Goal: Transaction & Acquisition: Purchase product/service

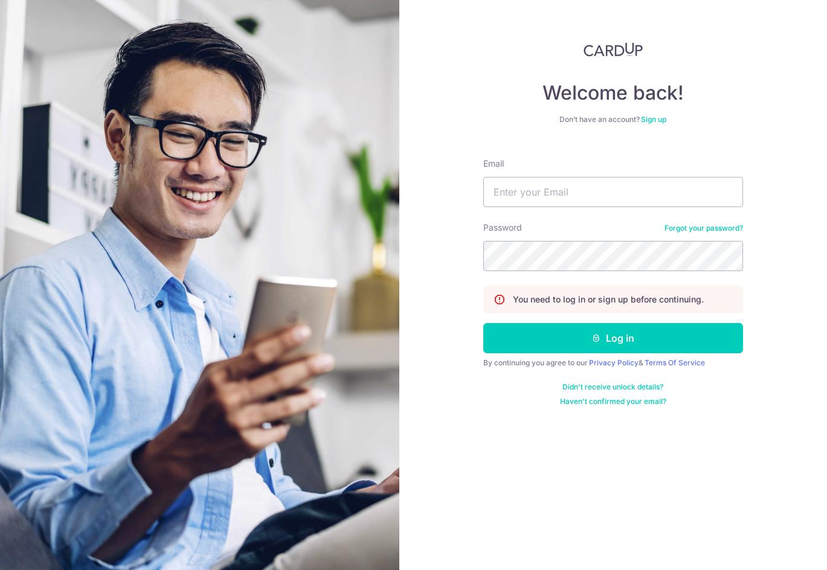
type input "[PERSON_NAME][EMAIL_ADDRESS][DOMAIN_NAME]"
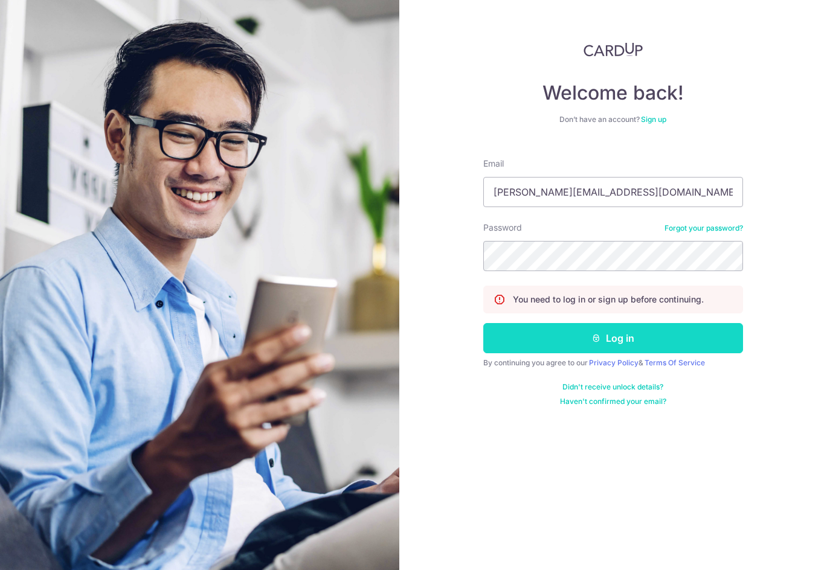
click at [628, 331] on button "Log in" at bounding box center [613, 338] width 260 height 30
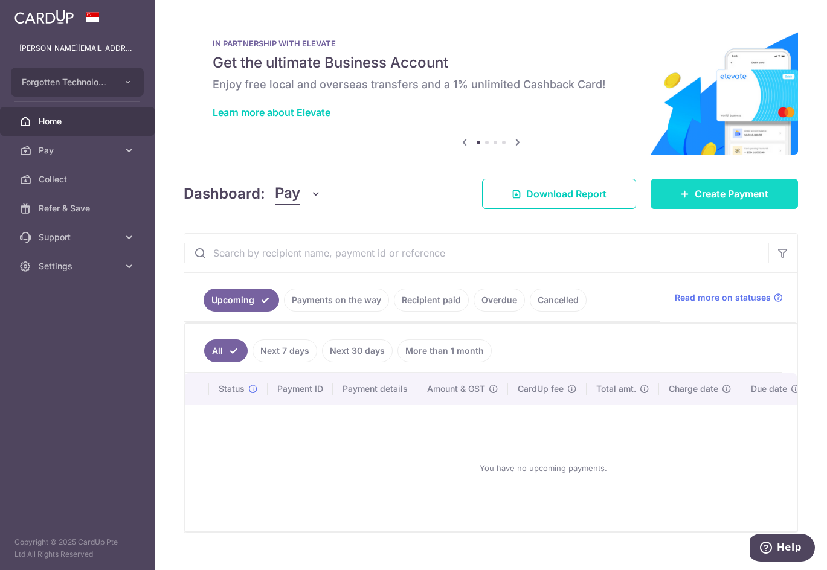
click at [717, 195] on span "Create Payment" at bounding box center [732, 194] width 74 height 15
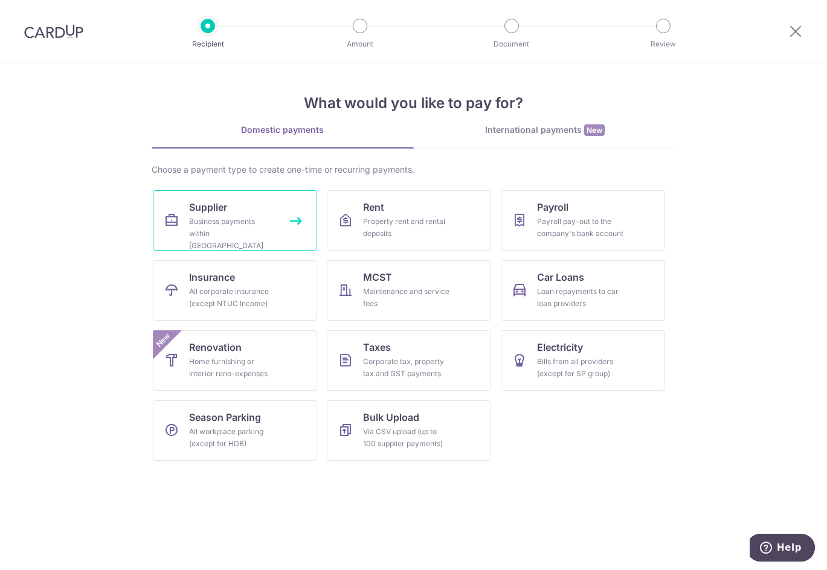
click at [214, 222] on div "Business payments within [GEOGRAPHIC_DATA]" at bounding box center [232, 234] width 87 height 36
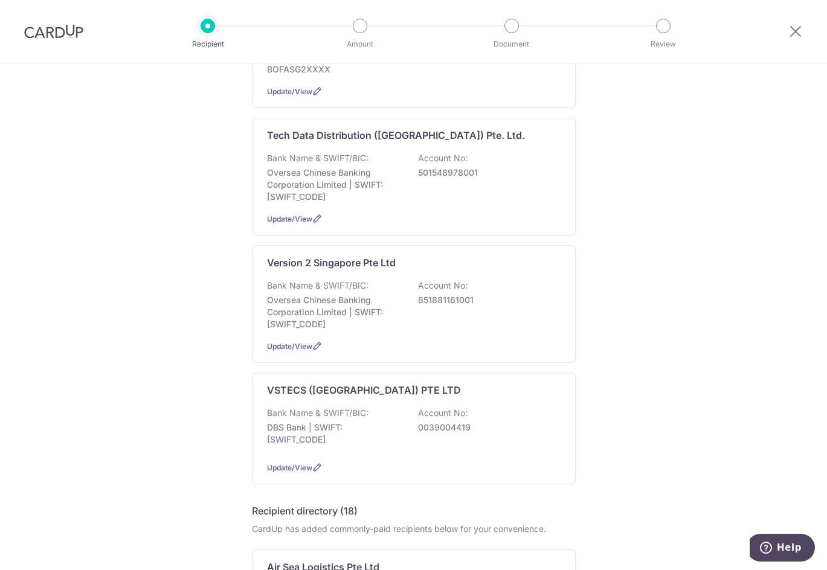
scroll to position [725, 0]
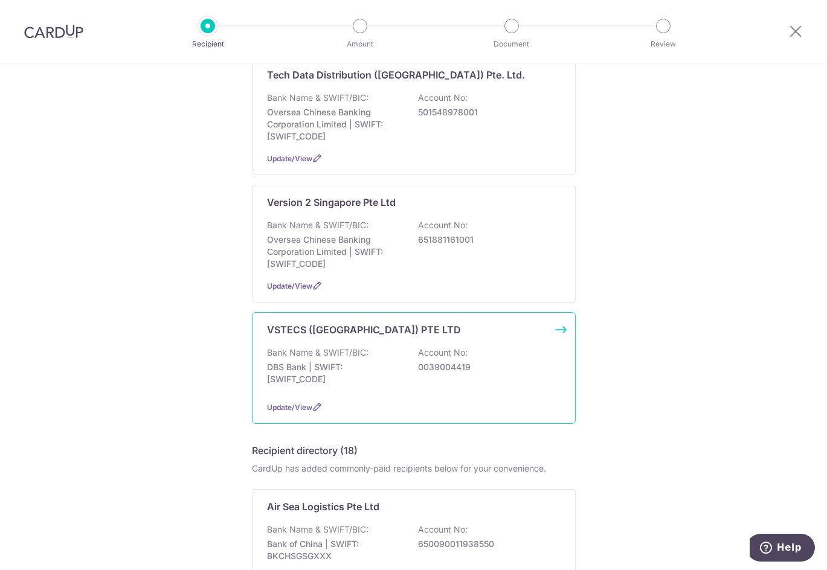
click at [324, 361] on p "DBS Bank | SWIFT: DBSSSGSGXXX" at bounding box center [334, 373] width 135 height 24
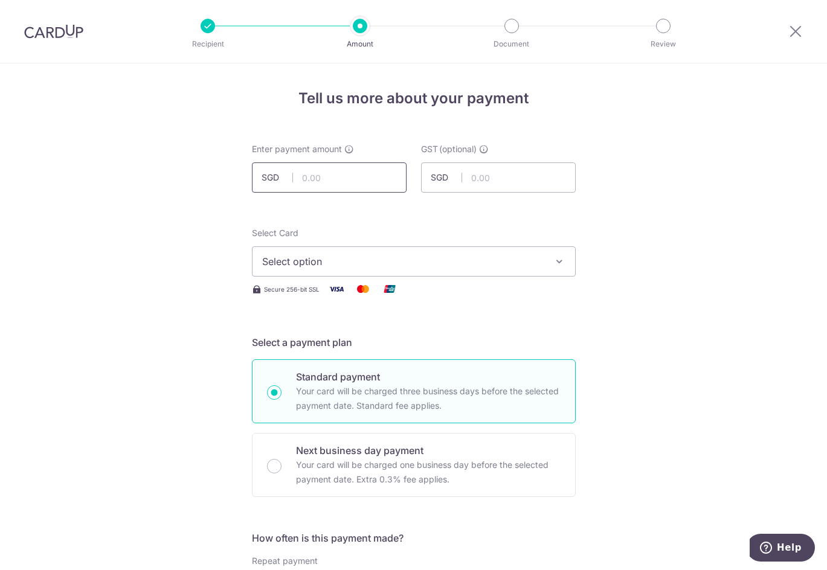
click at [318, 179] on input "text" at bounding box center [329, 178] width 155 height 30
click at [343, 184] on input "text" at bounding box center [329, 178] width 155 height 30
type input "2,887.41"
click at [392, 268] on span "Select option" at bounding box center [403, 261] width 282 height 15
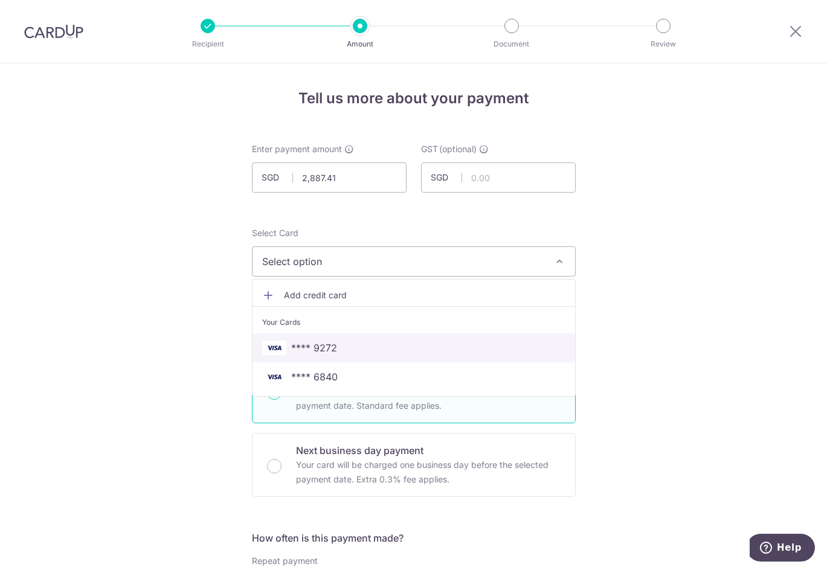
click at [386, 350] on span "**** 9272" at bounding box center [413, 348] width 303 height 15
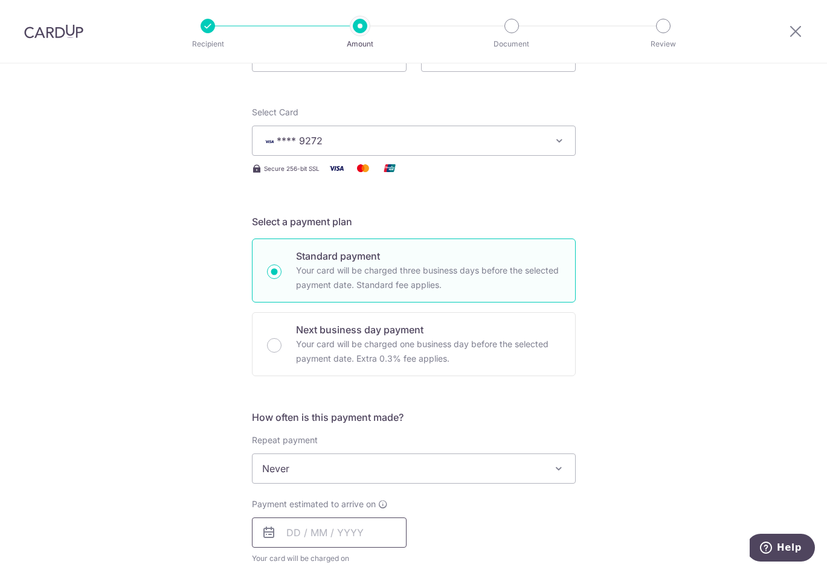
scroll to position [242, 0]
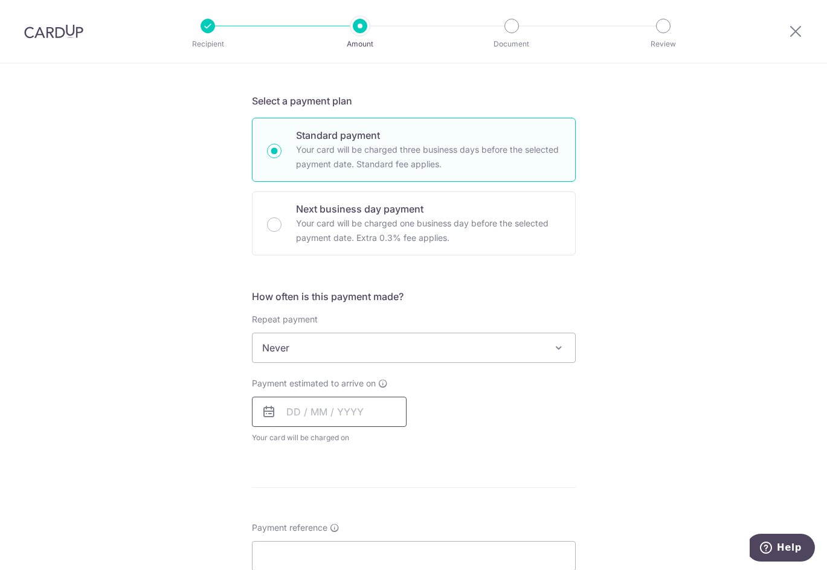
click at [306, 415] on input "text" at bounding box center [329, 412] width 155 height 30
click at [533, 440] on div "Payment estimated to arrive on Prev Next Sep Oct Nov Dec 2025 2026 2027 2028 20…" at bounding box center [414, 411] width 338 height 66
click at [280, 222] on div "Next business day payment Your card will be charged one business day before the…" at bounding box center [414, 224] width 324 height 64
radio input "false"
radio input "true"
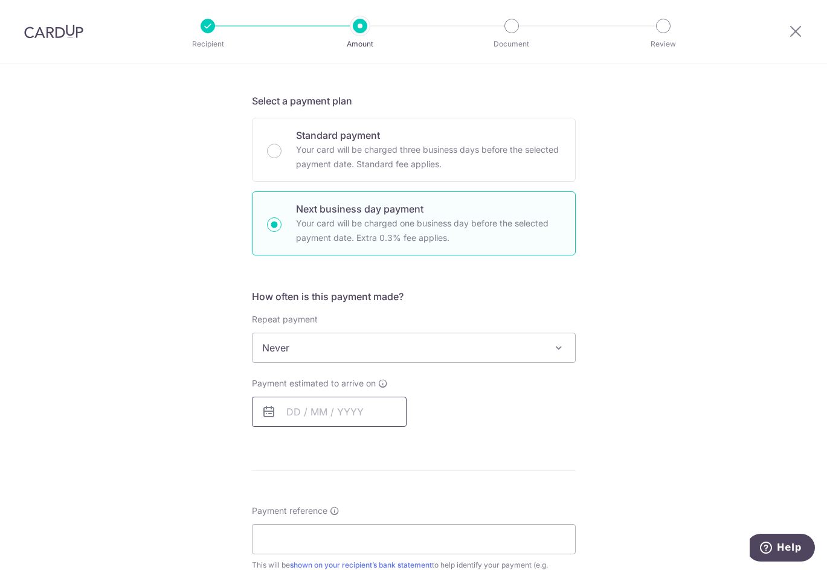
click at [324, 414] on input "text" at bounding box center [329, 412] width 155 height 30
click at [400, 523] on link "12" at bounding box center [397, 521] width 19 height 19
type input "[DATE]"
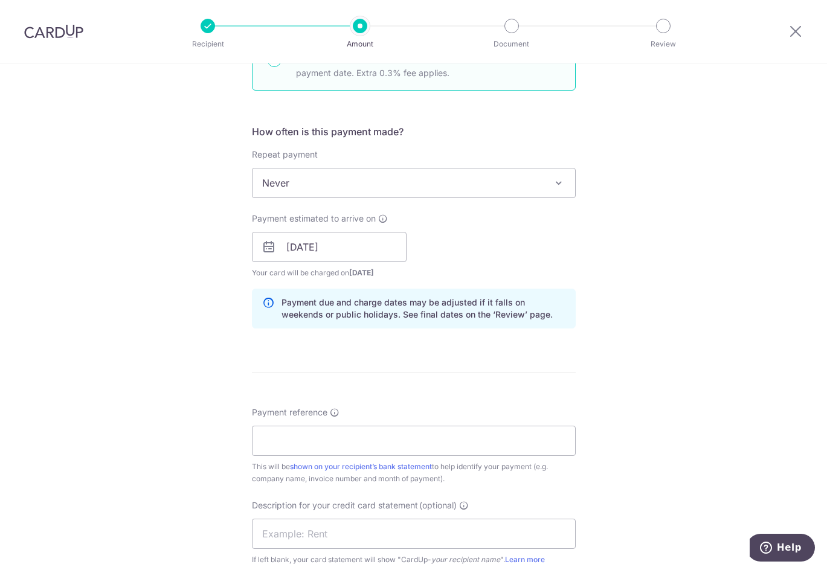
scroll to position [423, 0]
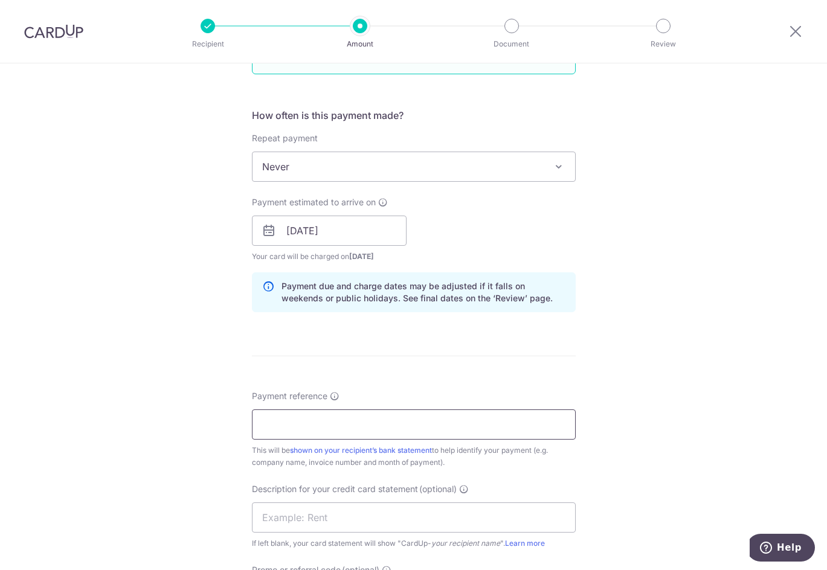
click at [344, 425] on input "Payment reference" at bounding box center [414, 425] width 324 height 30
drag, startPoint x: 340, startPoint y: 430, endPoint x: 340, endPoint y: 420, distance: 9.7
click at [341, 428] on input "Payment reference" at bounding box center [414, 425] width 324 height 30
paste input "11031967"
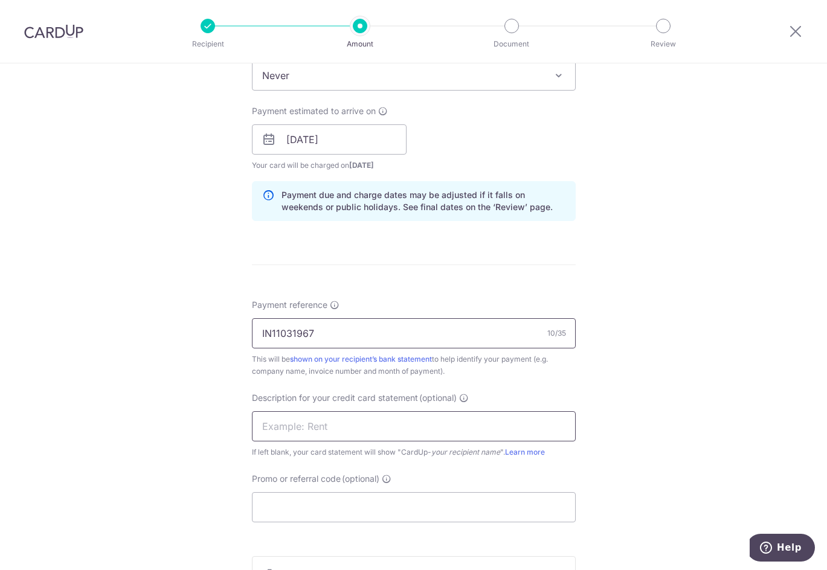
scroll to position [604, 0]
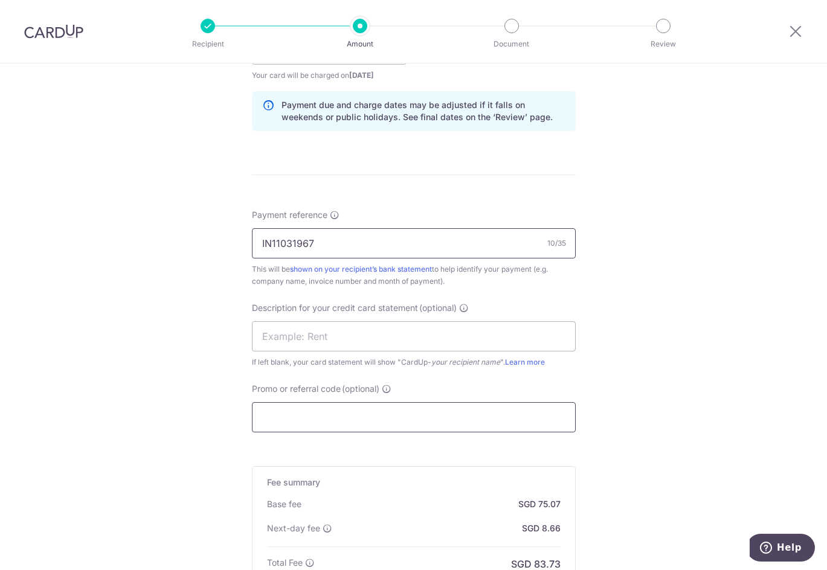
type input "IN11031967"
click at [291, 408] on input "Promo or referral code (optional)" at bounding box center [414, 417] width 324 height 30
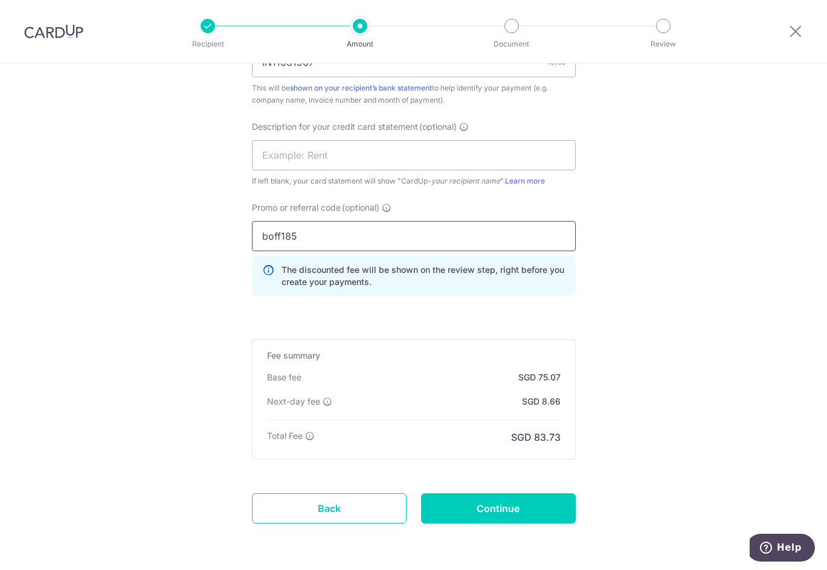
type input "boff185"
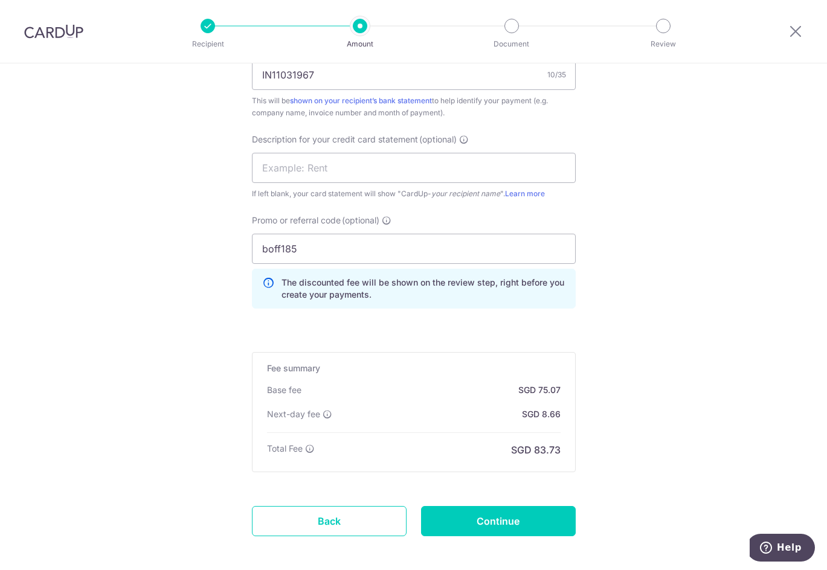
scroll to position [830, 0]
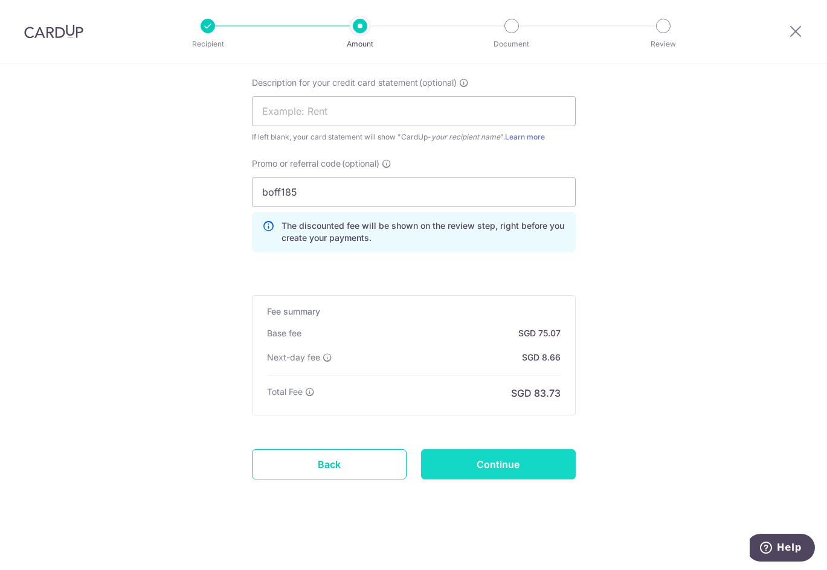
click at [482, 468] on input "Continue" at bounding box center [498, 465] width 155 height 30
type input "Create Schedule"
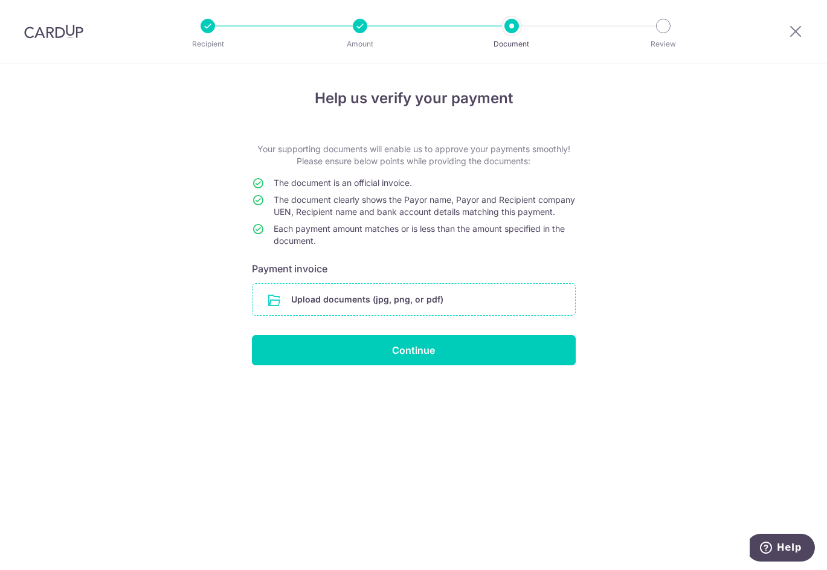
click at [387, 315] on input "file" at bounding box center [414, 299] width 323 height 31
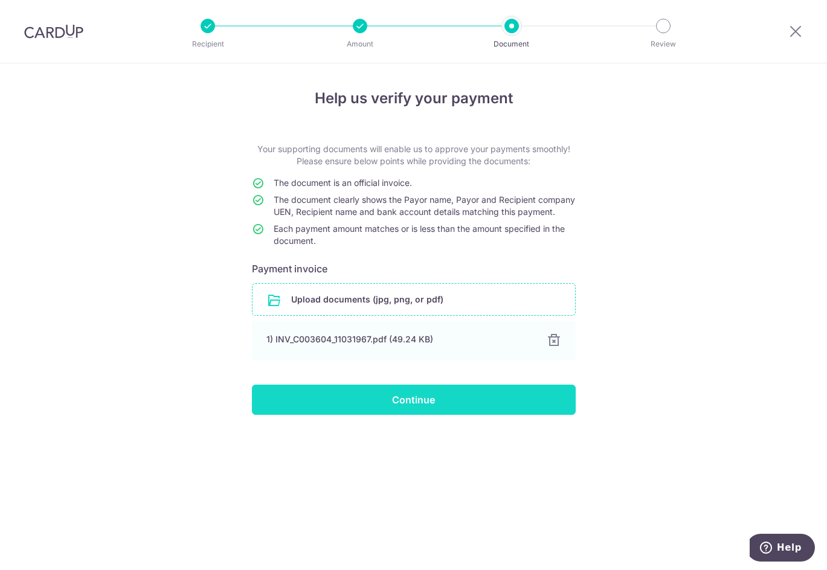
click at [417, 415] on input "Continue" at bounding box center [414, 400] width 324 height 30
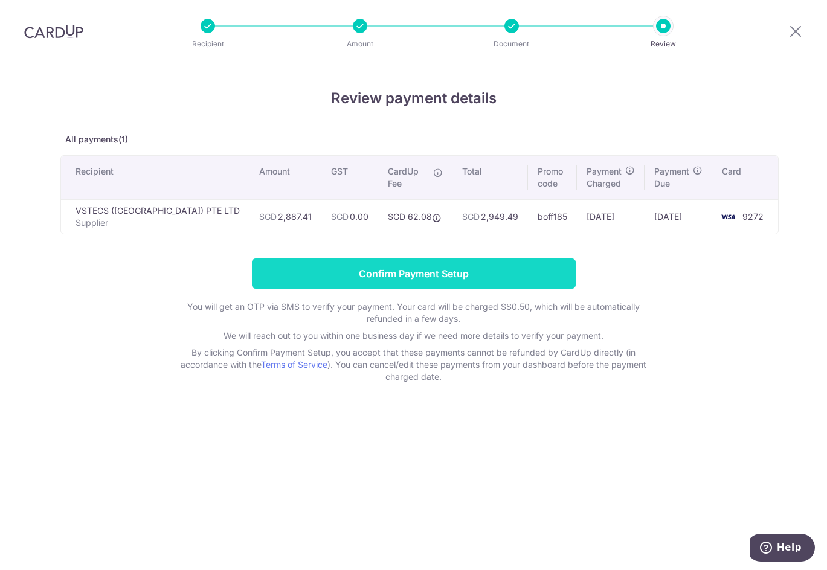
click at [404, 277] on input "Confirm Payment Setup" at bounding box center [414, 274] width 324 height 30
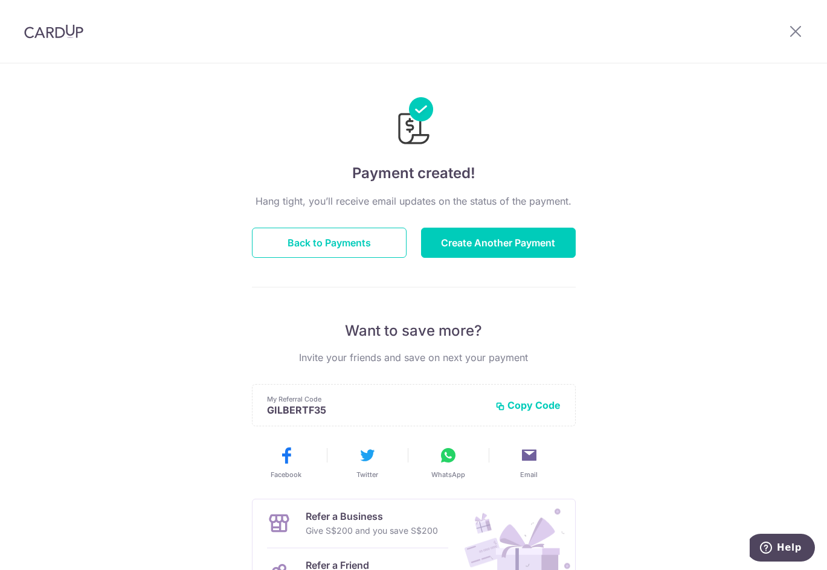
click at [633, 495] on div "Payment created! Hang tight, you’ll receive email updates on the status of the …" at bounding box center [413, 385] width 827 height 645
click at [74, 222] on div "Payment created! Hang tight, you’ll receive email updates on the status of the …" at bounding box center [413, 385] width 827 height 645
click at [634, 315] on div "Payment created! Hang tight, you’ll receive email updates on the status of the …" at bounding box center [413, 385] width 827 height 645
click at [795, 38] on icon at bounding box center [796, 31] width 15 height 15
